Goal: Task Accomplishment & Management: Use online tool/utility

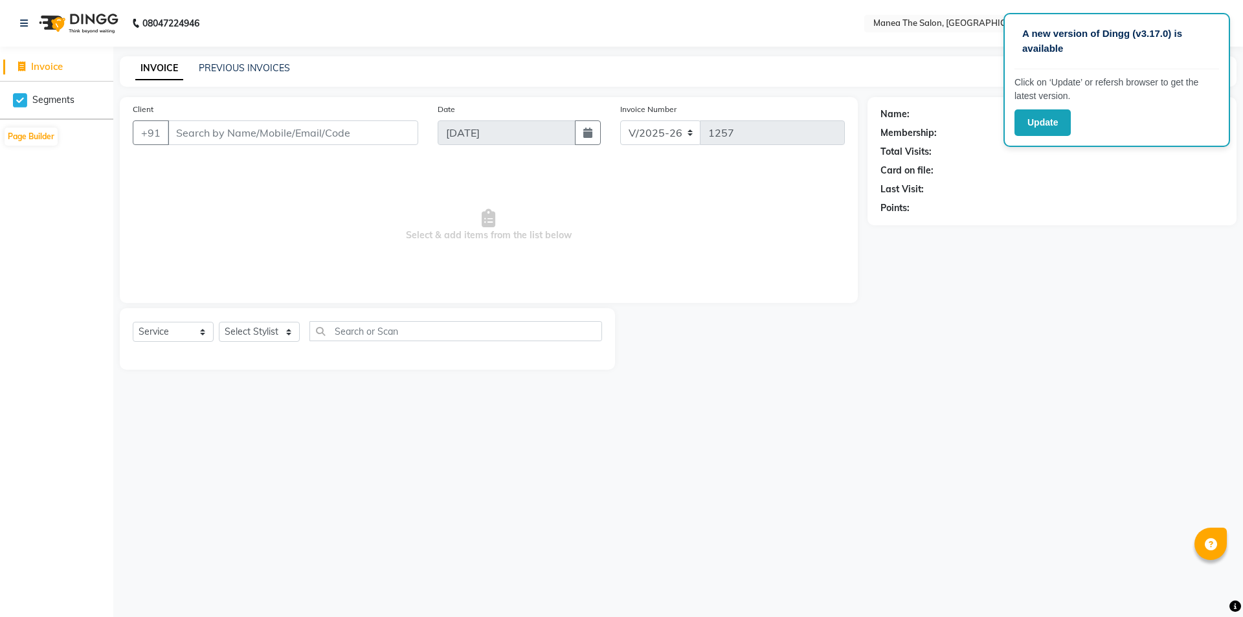
select select "6397"
select select "service"
click at [252, 61] on div "INVOICE PREVIOUS INVOICES Create New Save" at bounding box center [678, 71] width 1117 height 30
drag, startPoint x: 315, startPoint y: 68, endPoint x: 326, endPoint y: 65, distance: 11.5
click at [326, 65] on div "INVOICE PREVIOUS INVOICES Create New Save" at bounding box center [678, 71] width 1117 height 30
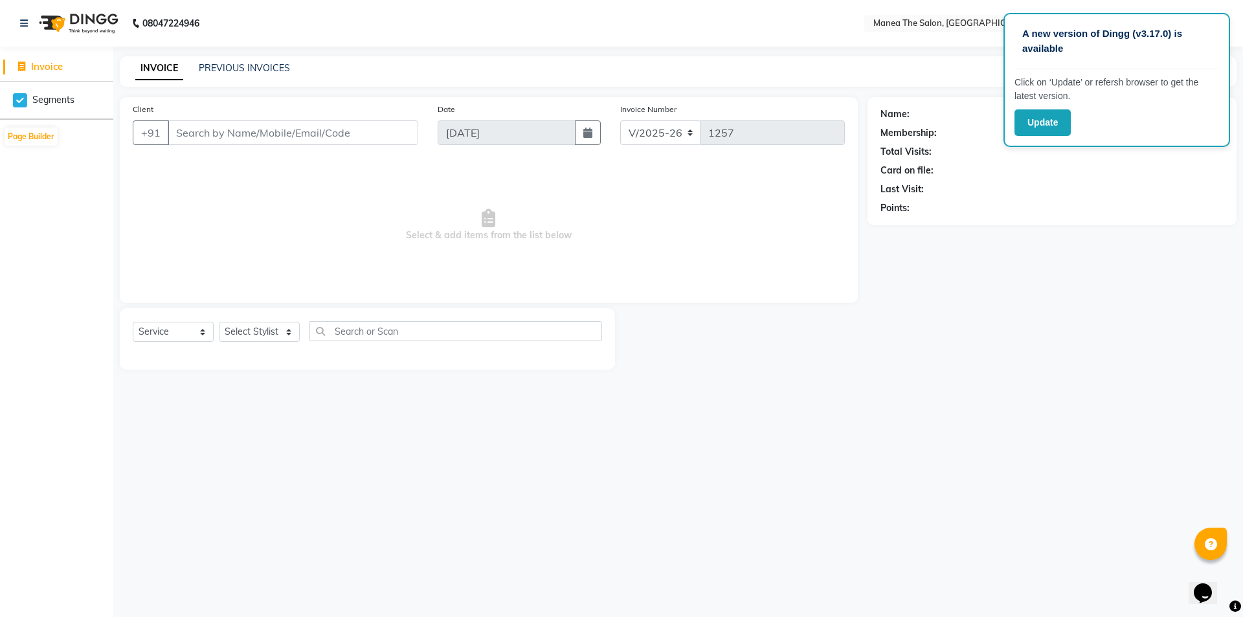
click at [273, 74] on div "PREVIOUS INVOICES" at bounding box center [244, 68] width 91 height 14
click at [268, 69] on link "PREVIOUS INVOICES" at bounding box center [244, 68] width 91 height 12
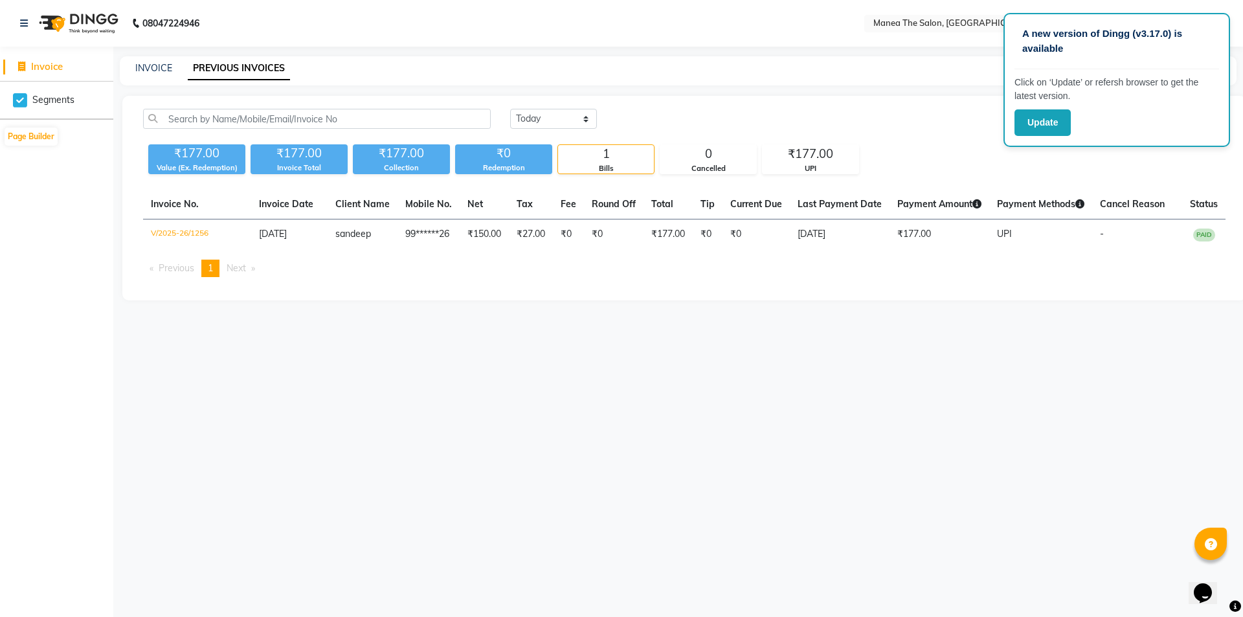
click at [161, 58] on div "INVOICE PREVIOUS INVOICES" at bounding box center [678, 70] width 1117 height 29
click at [157, 66] on link "INVOICE" at bounding box center [153, 68] width 37 height 12
select select "service"
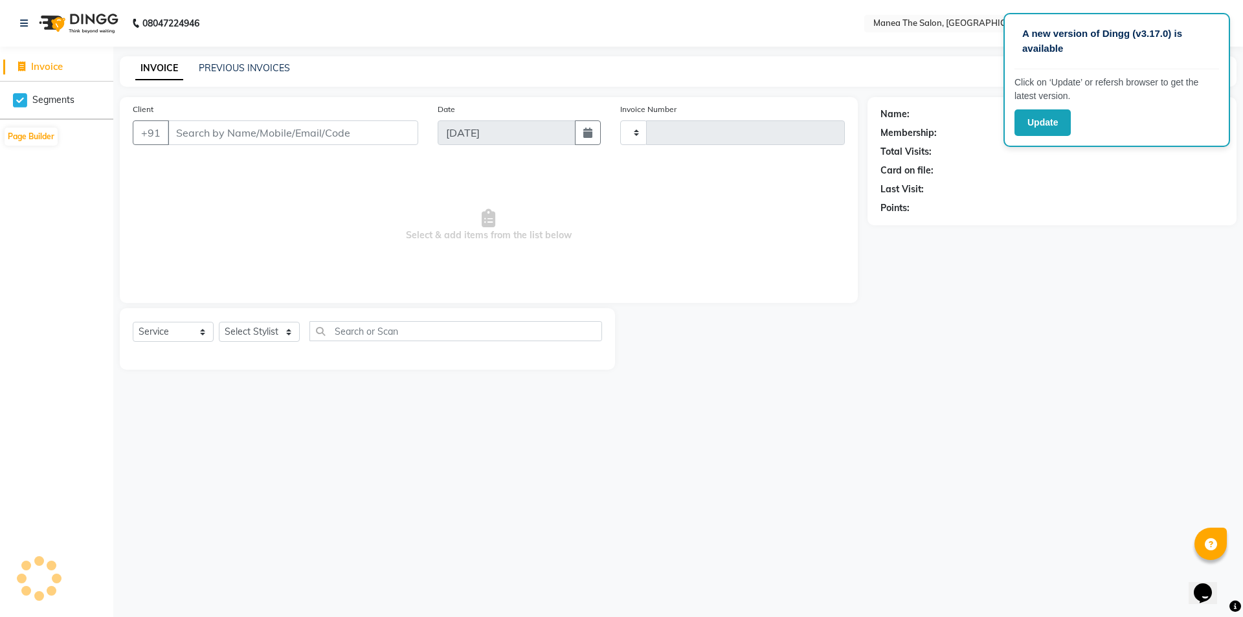
type input "1257"
select select "6397"
click at [789, 67] on div "INVOICE PREVIOUS INVOICES Create New Save" at bounding box center [678, 71] width 1117 height 30
click at [837, 402] on div "A new version of Dingg (v3.17.0) is available Click on ‘Update’ or refersh brow…" at bounding box center [621, 308] width 1243 height 617
